Goal: Complete application form

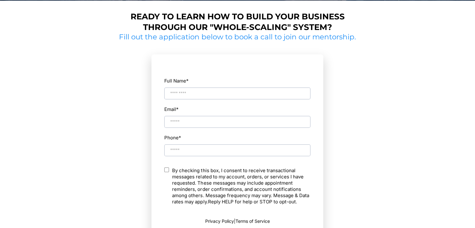
scroll to position [266, 0]
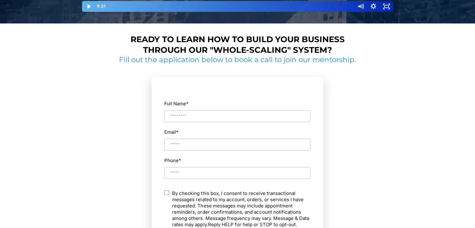
click at [210, 118] on input "Full Name *" at bounding box center [237, 116] width 146 height 12
type input "**********"
click at [164, 191] on div "By checking this box, I consent to receive transactional messages related to my…" at bounding box center [237, 210] width 147 height 41
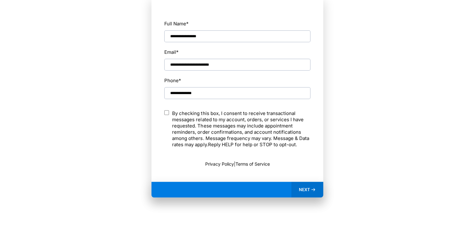
scroll to position [352, 0]
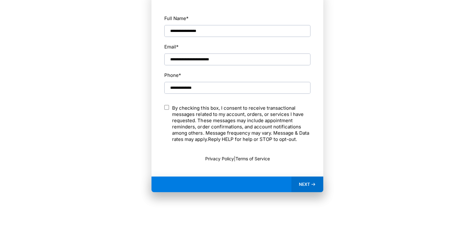
click at [304, 180] on div "NEXT" at bounding box center [308, 185] width 32 height 16
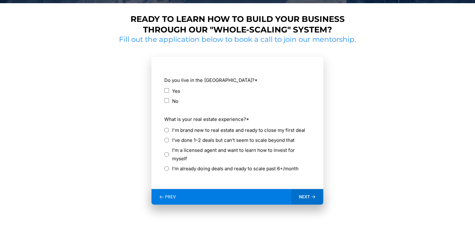
scroll to position [287, 0]
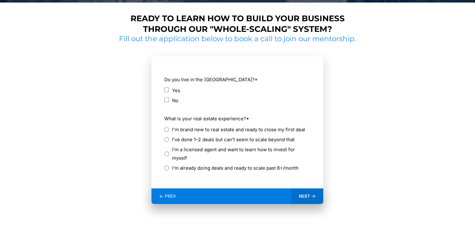
click at [167, 93] on div "Yes" at bounding box center [237, 90] width 146 height 8
click at [169, 129] on div "I'm brand new to real estate and ready to close my first deal" at bounding box center [237, 129] width 146 height 8
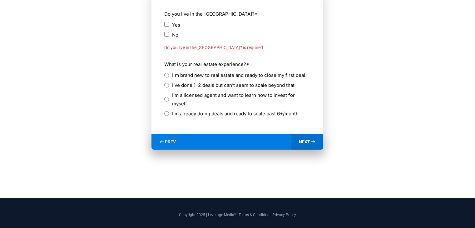
scroll to position [354, 0]
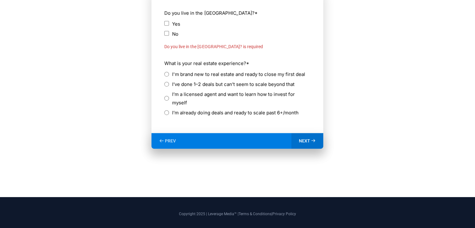
click at [170, 25] on div "Yes" at bounding box center [237, 24] width 146 height 8
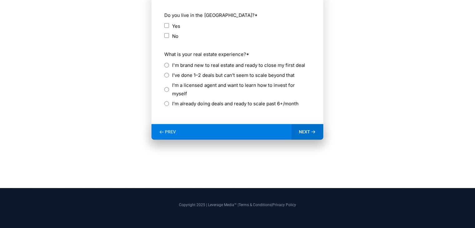
scroll to position [343, 0]
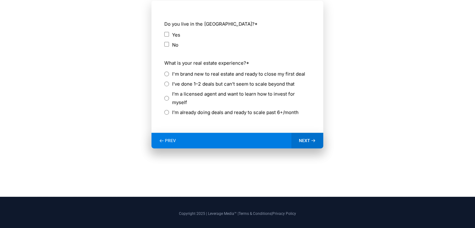
click at [304, 138] on span "NEXT" at bounding box center [304, 141] width 11 height 6
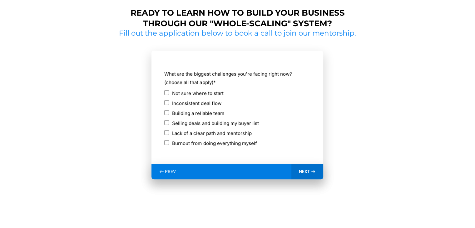
scroll to position [294, 0]
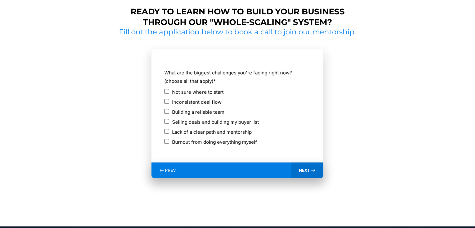
click at [306, 165] on div "NEXT" at bounding box center [308, 171] width 32 height 16
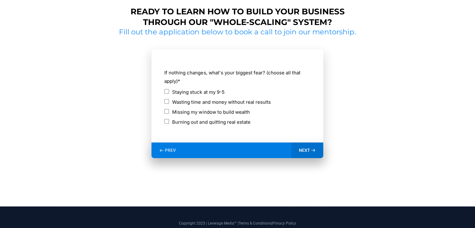
click at [315, 149] on icon at bounding box center [313, 150] width 5 height 5
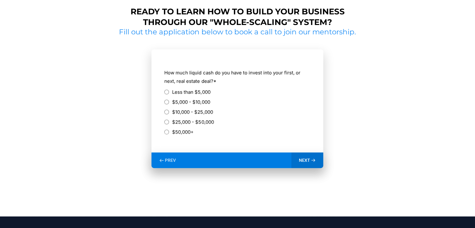
click at [313, 163] on icon at bounding box center [313, 160] width 5 height 5
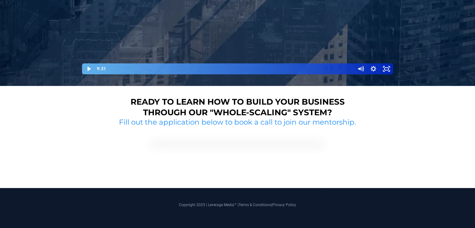
scroll to position [267, 0]
